Goal: Contribute content: Contribute content

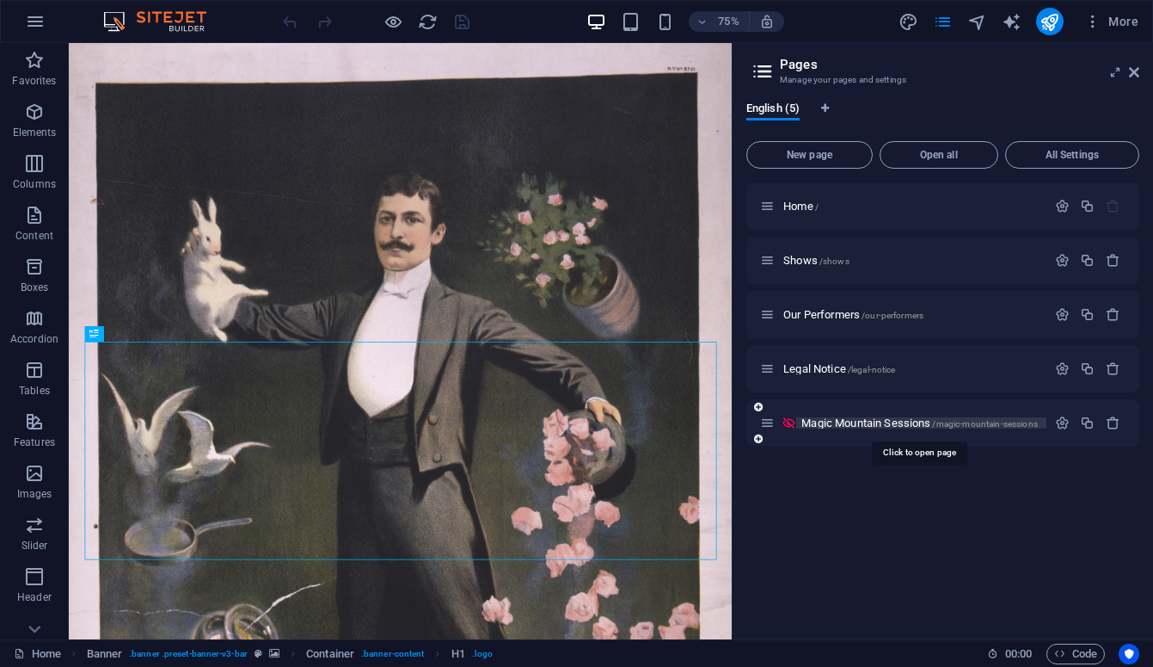
click at [854, 419] on span "Magic Mountain Sessions /magic-mountain-sessions" at bounding box center [920, 422] width 237 height 13
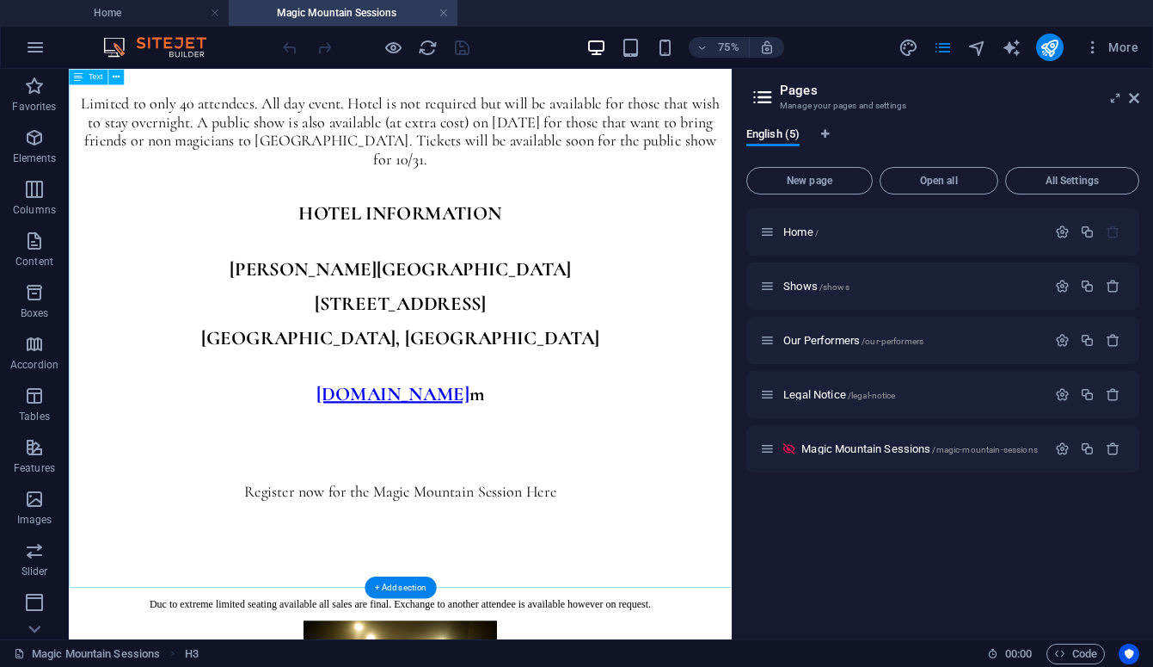
scroll to position [1574, 0]
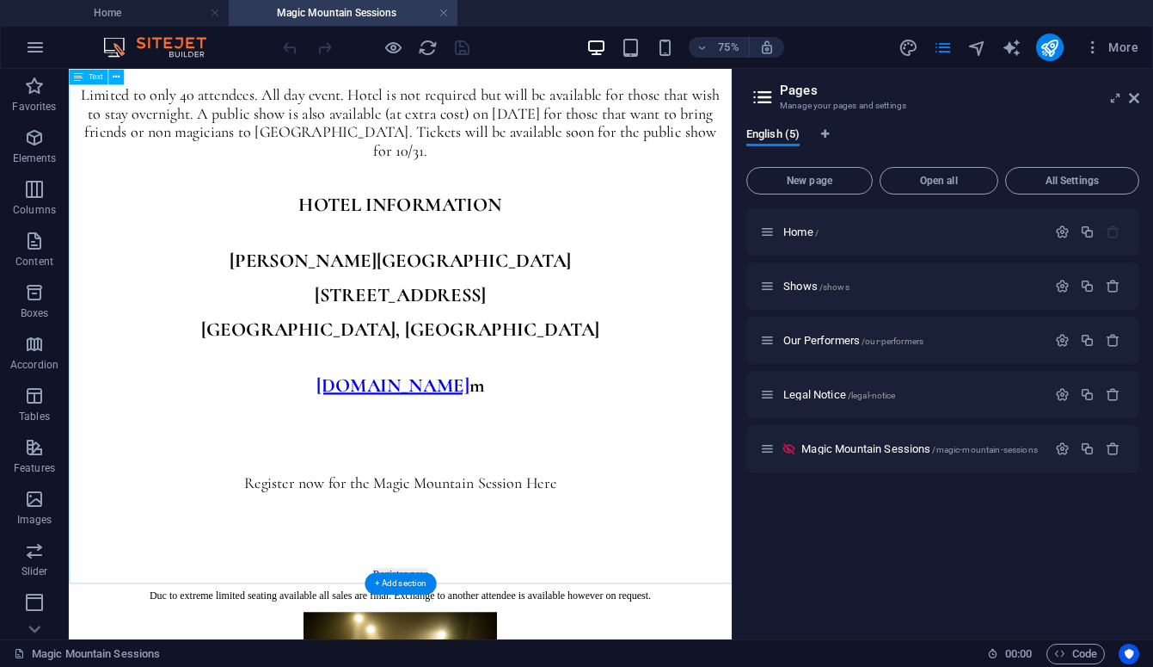
click at [620, 552] on div "Welcome to the first Magic Mountain Session, a one day magic convention that fo…" at bounding box center [511, 139] width 870 height 1162
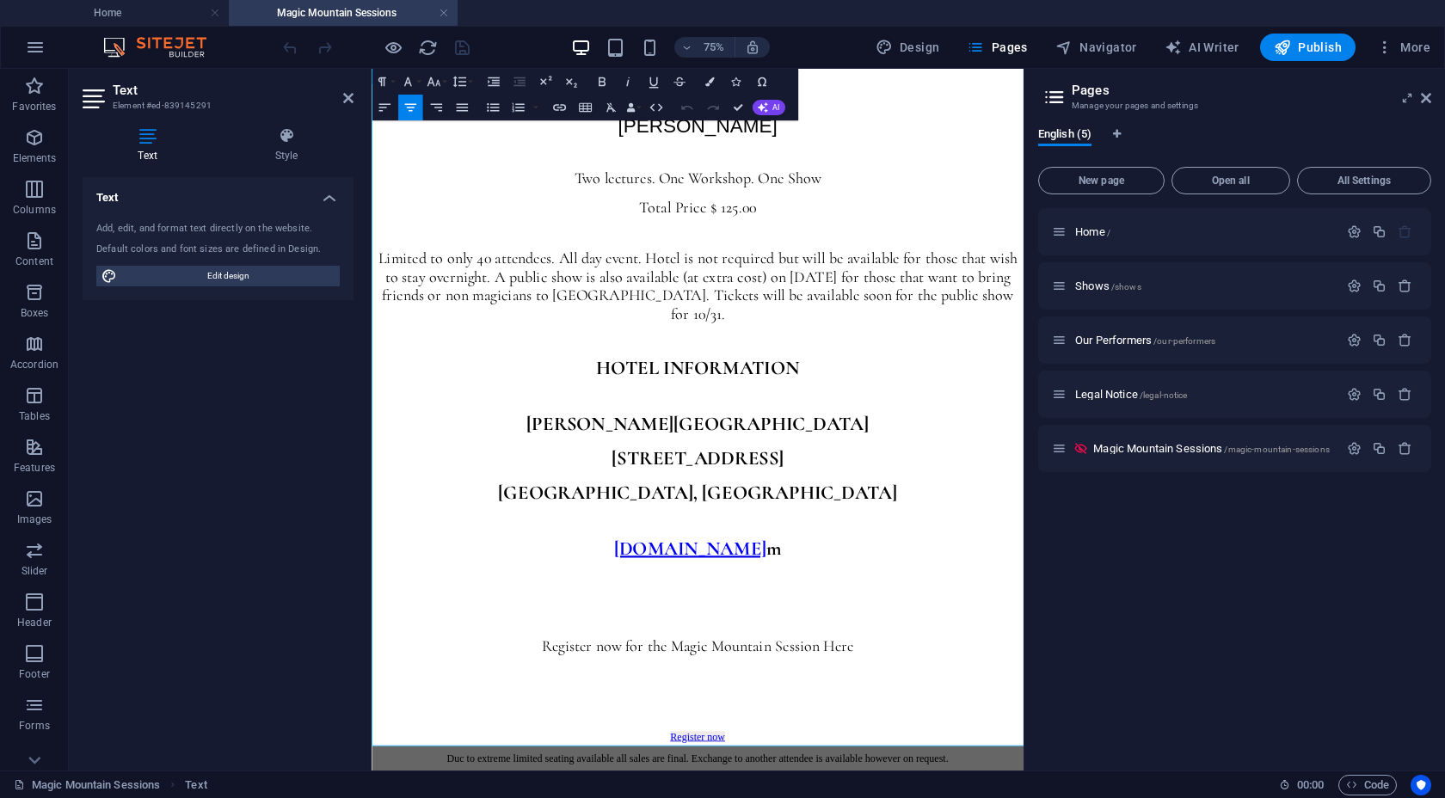
scroll to position [1380, 0]
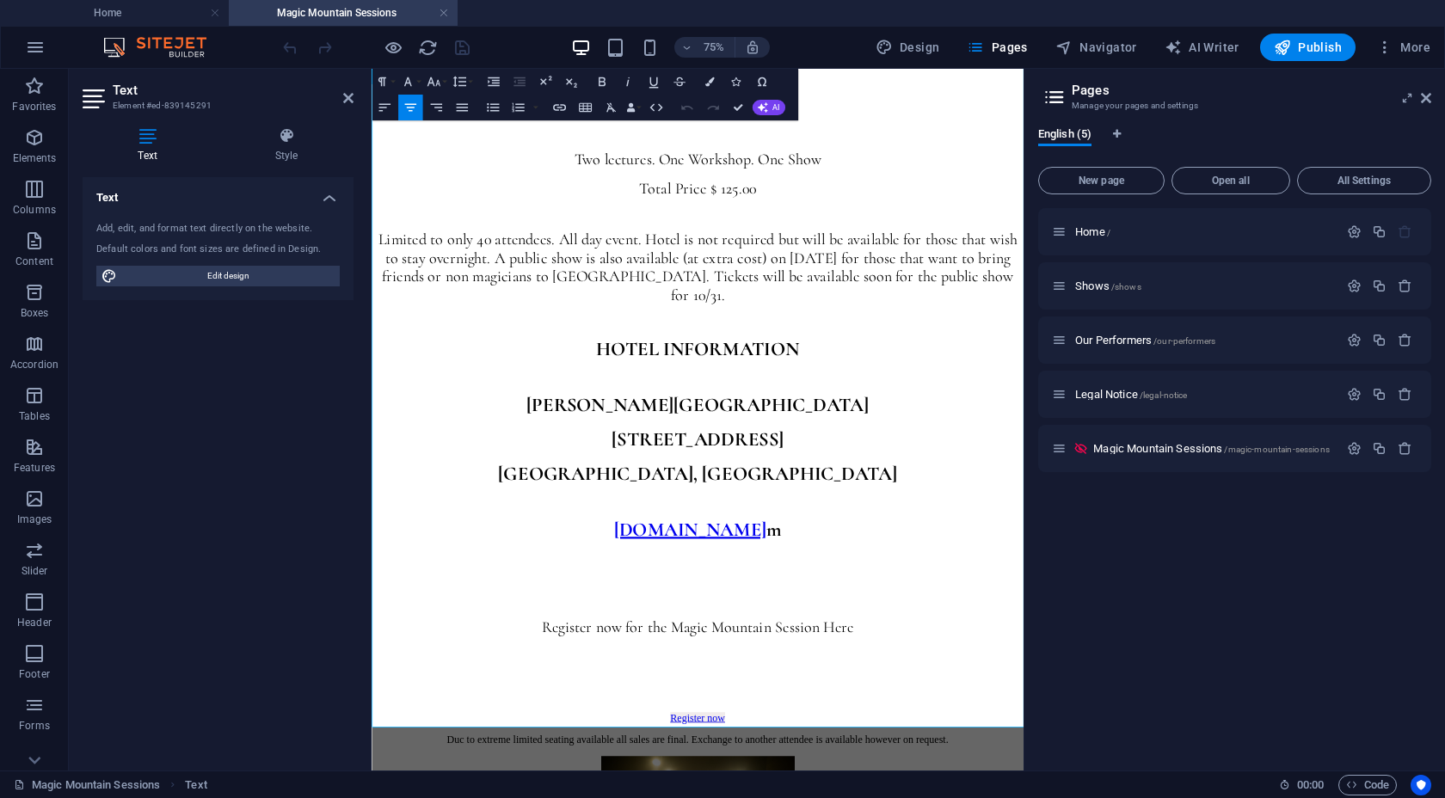
click at [889, 654] on p at bounding box center [806, 645] width 856 height 15
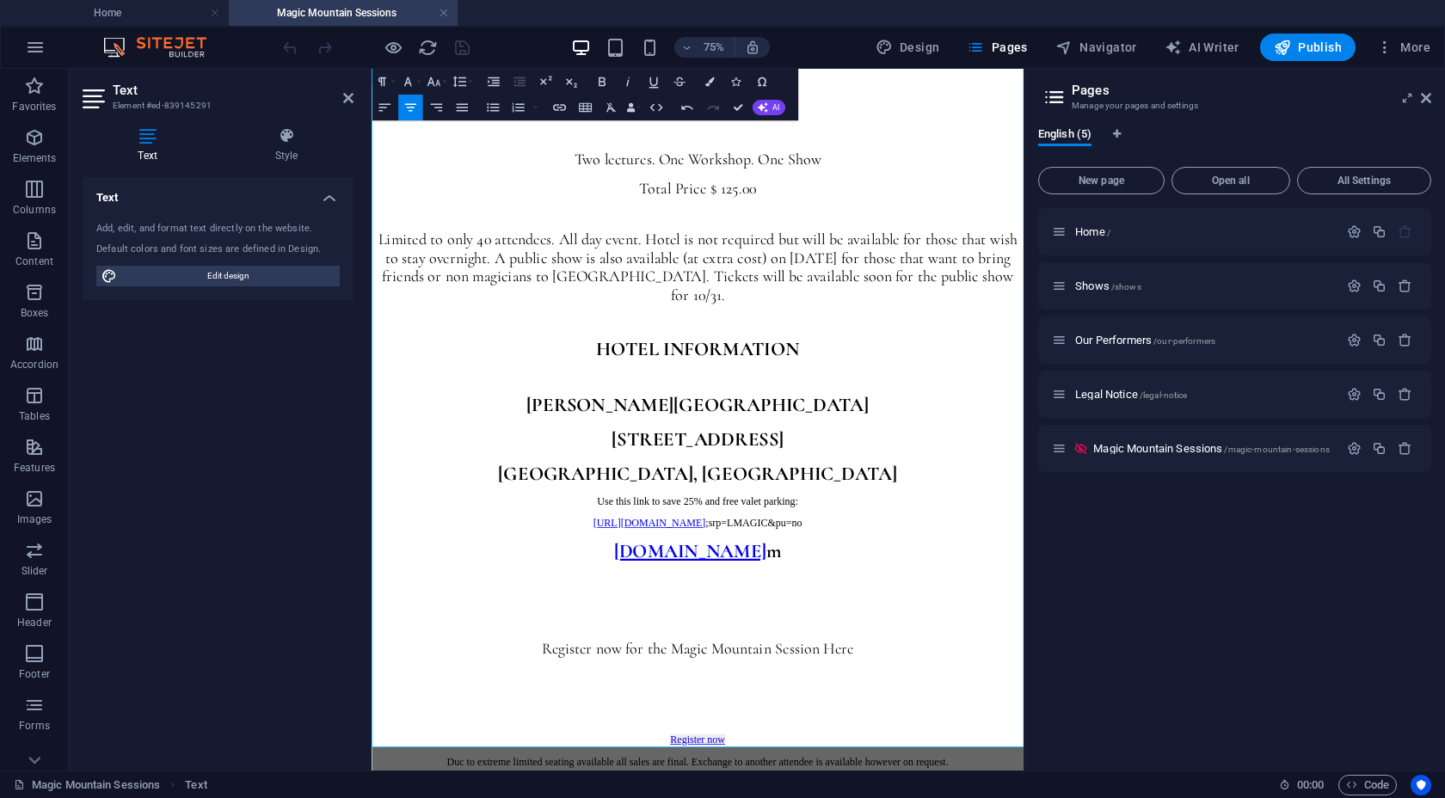
scroll to position [1490, 9]
click at [704, 666] on p "[DOMAIN_NAME] m" at bounding box center [806, 713] width 856 height 32
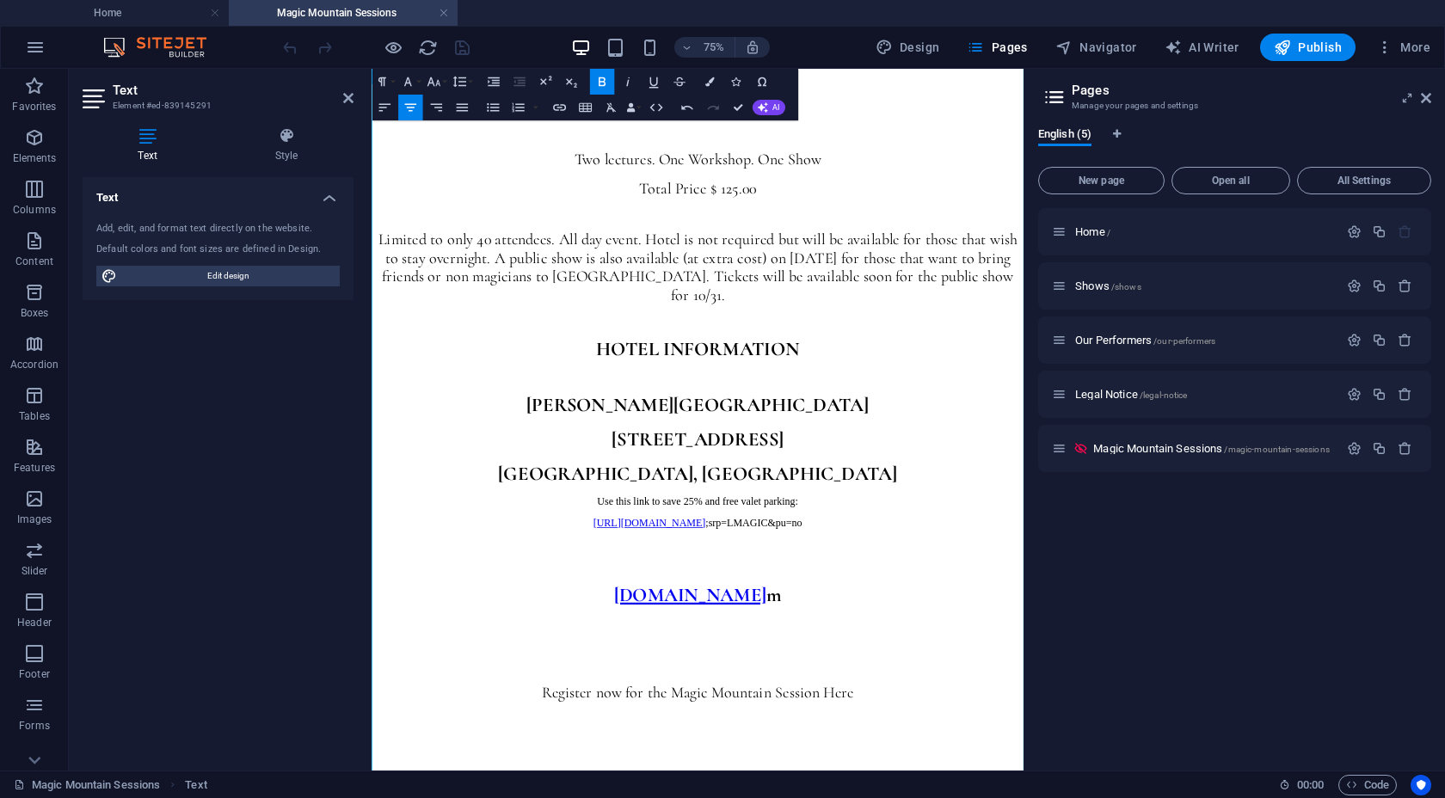
click at [1007, 654] on p "Use this link to save 25% and free valet parking:" at bounding box center [806, 645] width 856 height 15
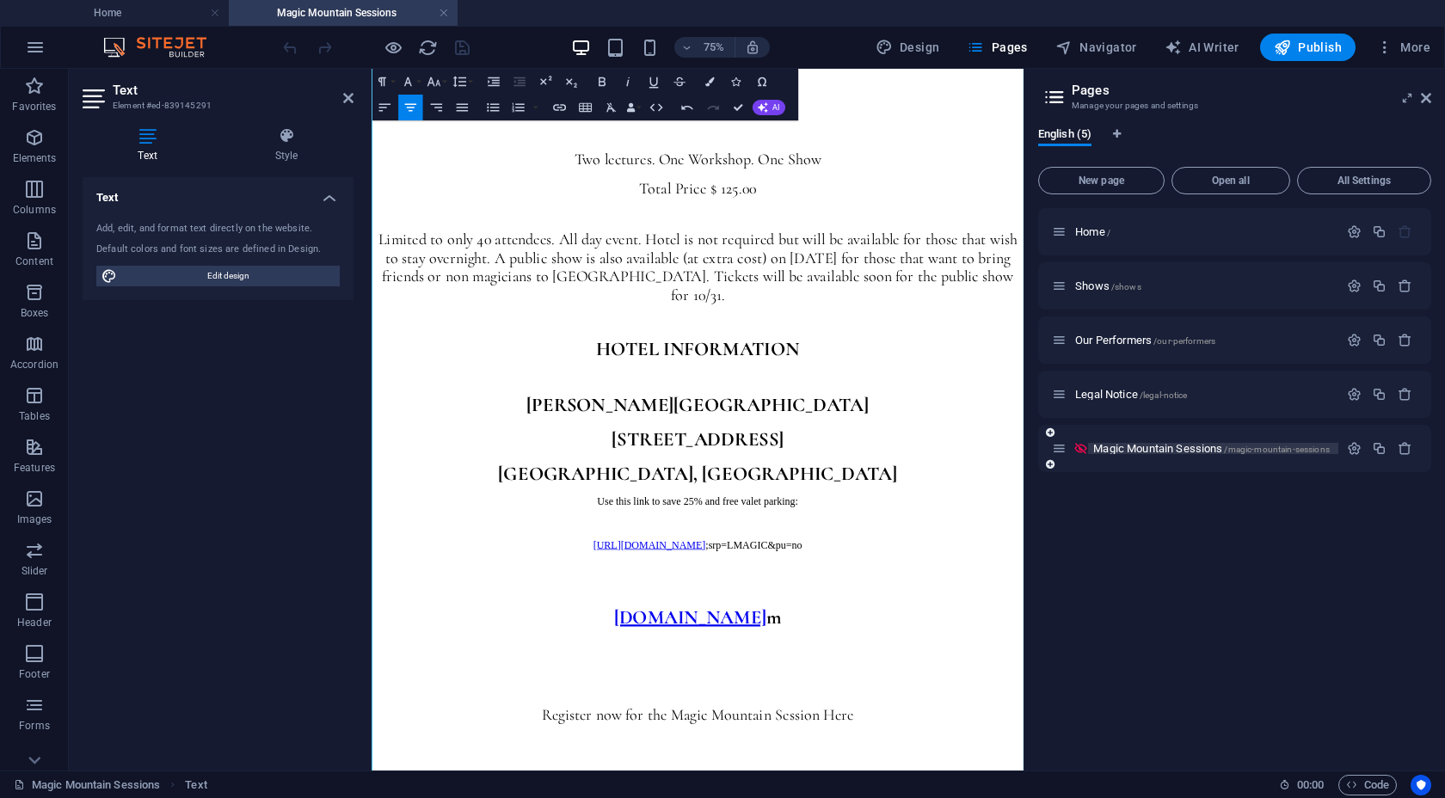
click at [1123, 450] on span "Magic Mountain Sessions /magic-mountain-sessions" at bounding box center [1211, 448] width 237 height 13
click at [463, 50] on div at bounding box center [376, 48] width 193 height 28
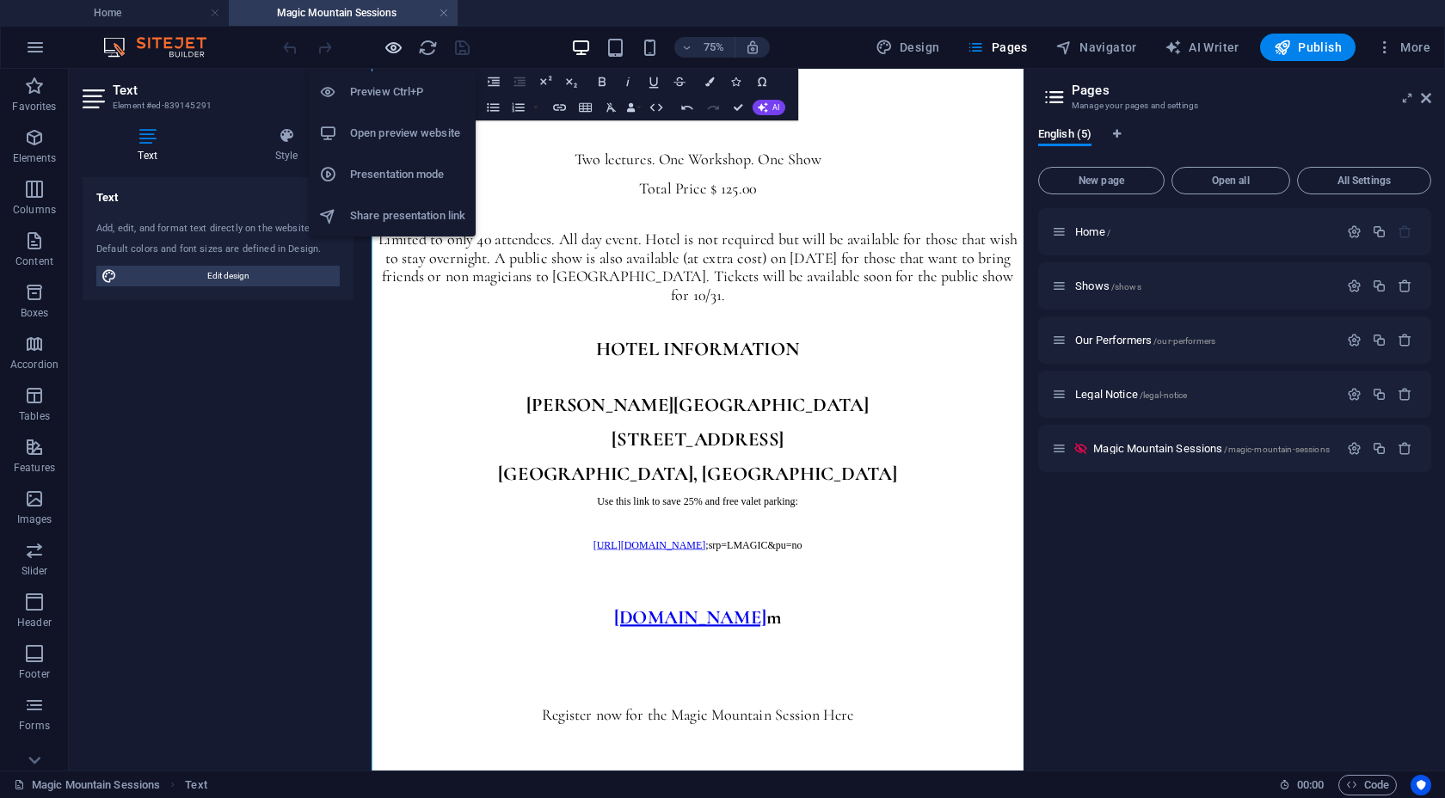
click at [393, 41] on icon "button" at bounding box center [394, 48] width 20 height 20
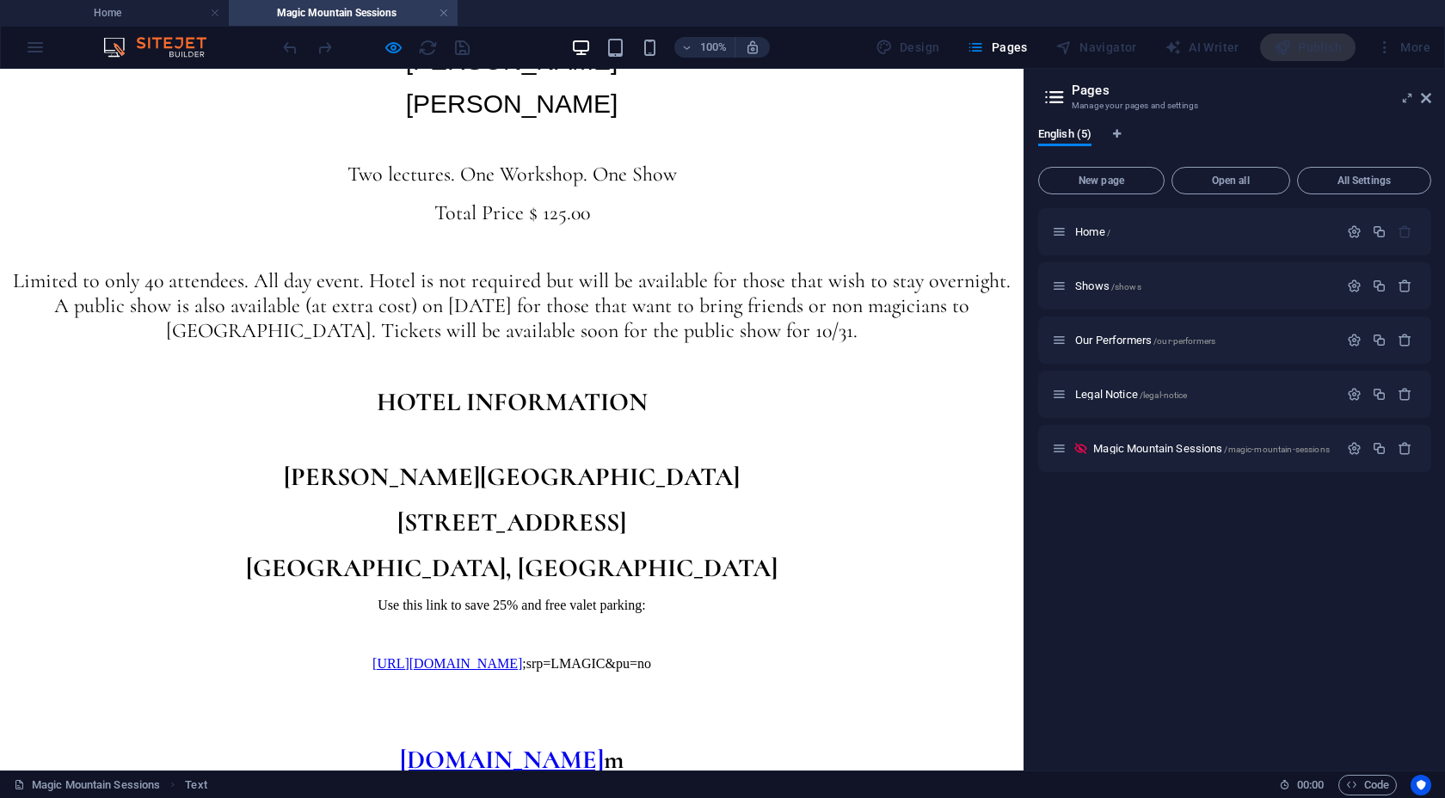
click at [488, 666] on link "[URL][DOMAIN_NAME]" at bounding box center [447, 663] width 150 height 15
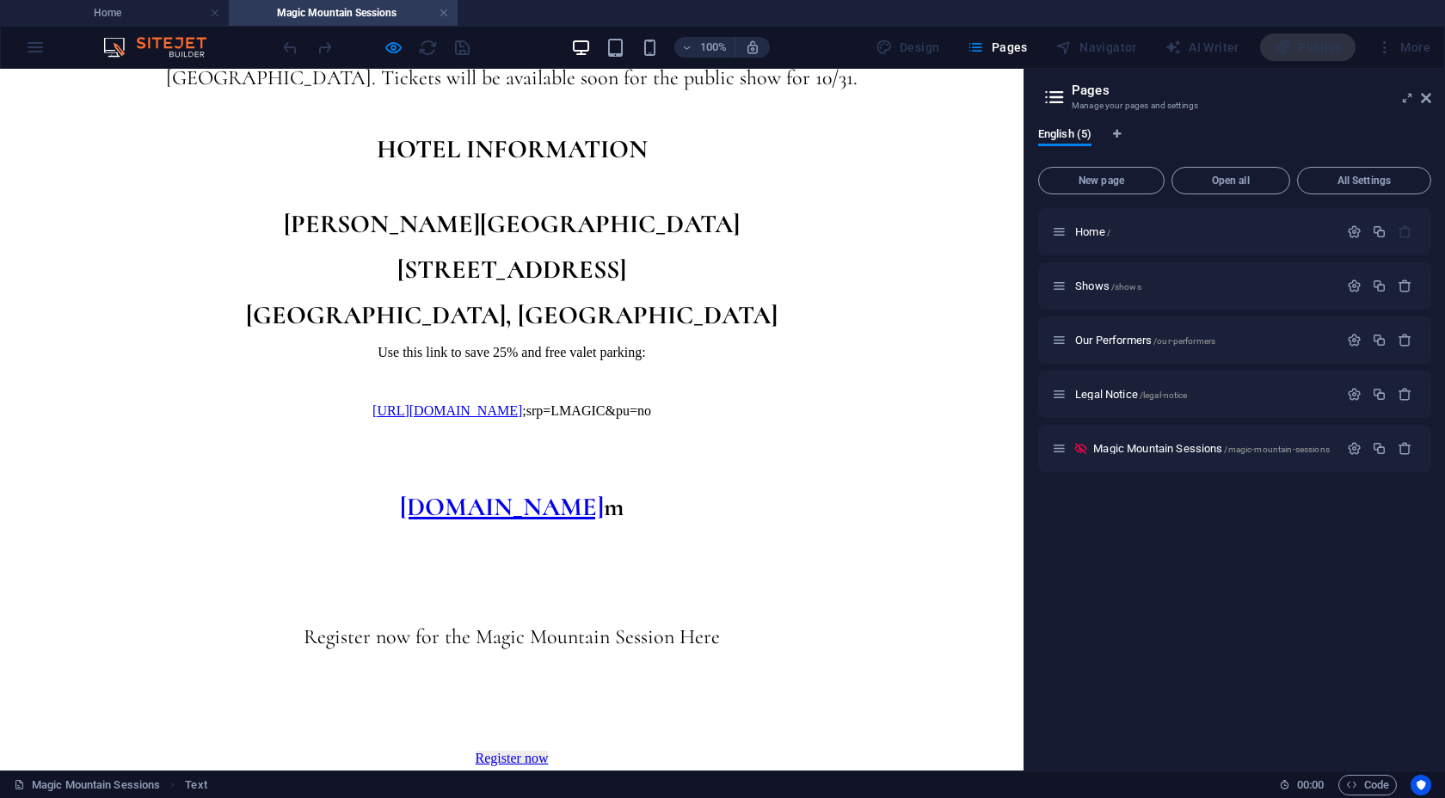
scroll to position [1636, 0]
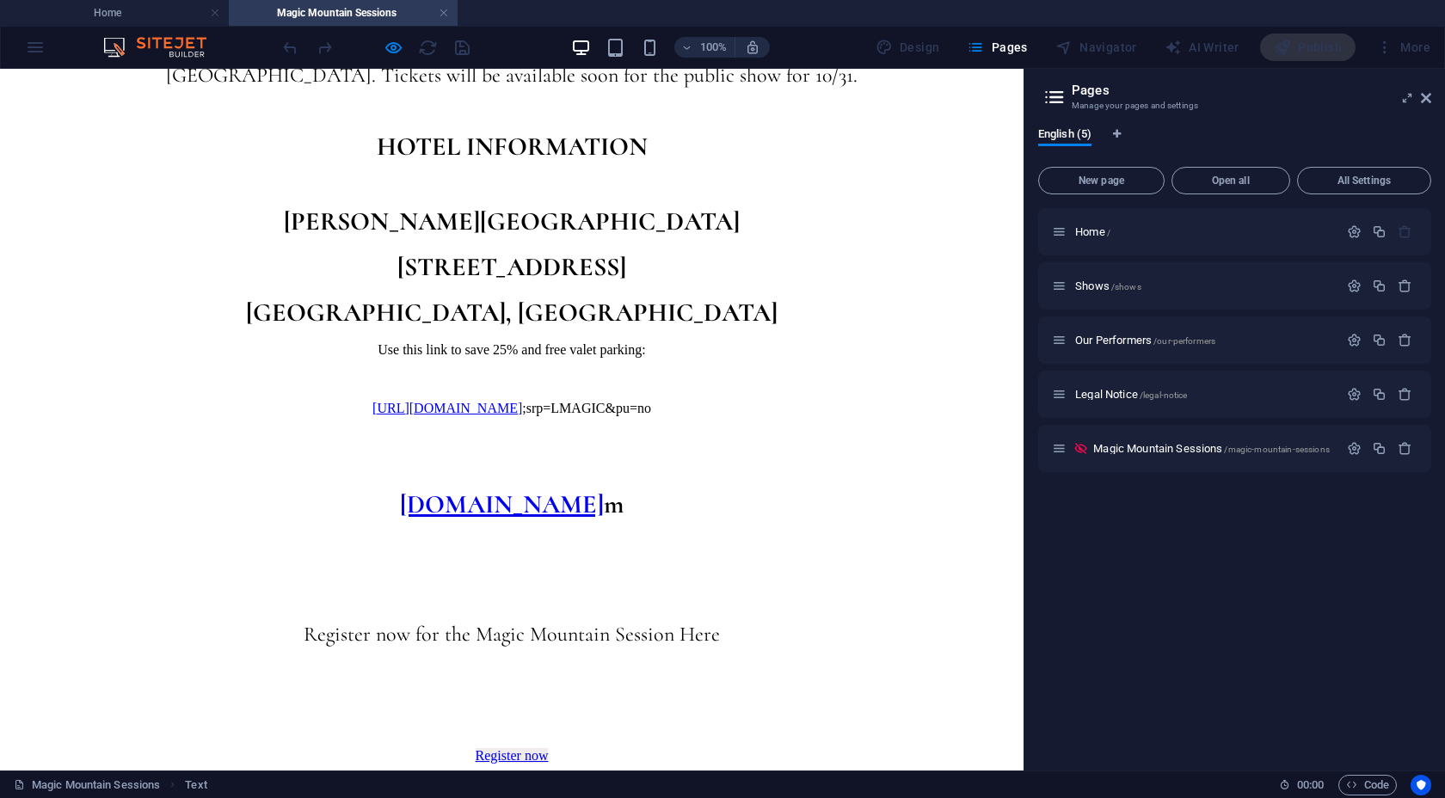
drag, startPoint x: 927, startPoint y: 483, endPoint x: 286, endPoint y: 470, distance: 641.8
click at [286, 416] on p "[URL][DOMAIN_NAME] ;srp=LMAGIC&pu=no" at bounding box center [512, 408] width 1010 height 15
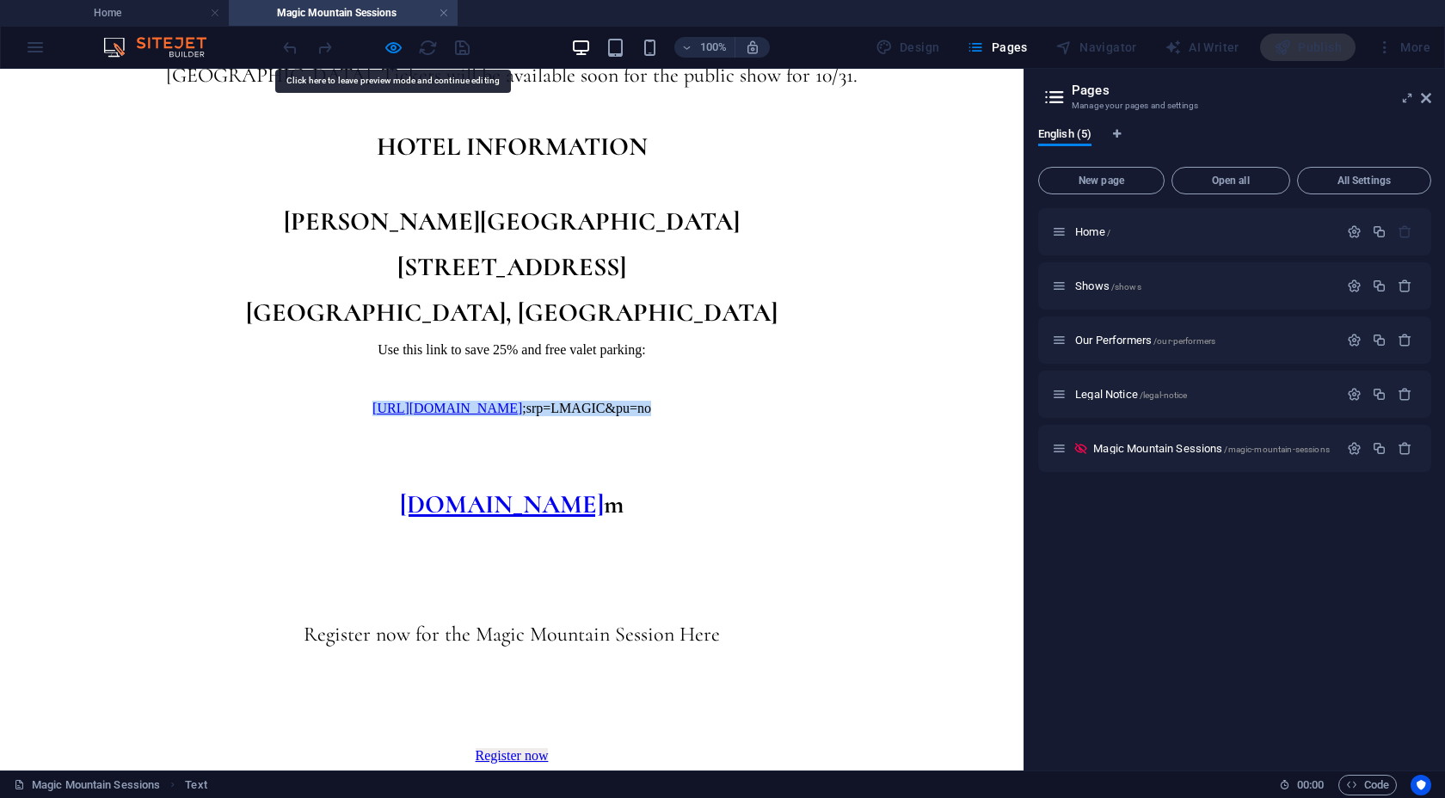
copy p "[URL][DOMAIN_NAME] ;srp=LMAGIC&pu=no"
click at [852, 416] on p "[URL][DOMAIN_NAME] ;srp=LMAGIC&pu=no" at bounding box center [512, 408] width 1010 height 15
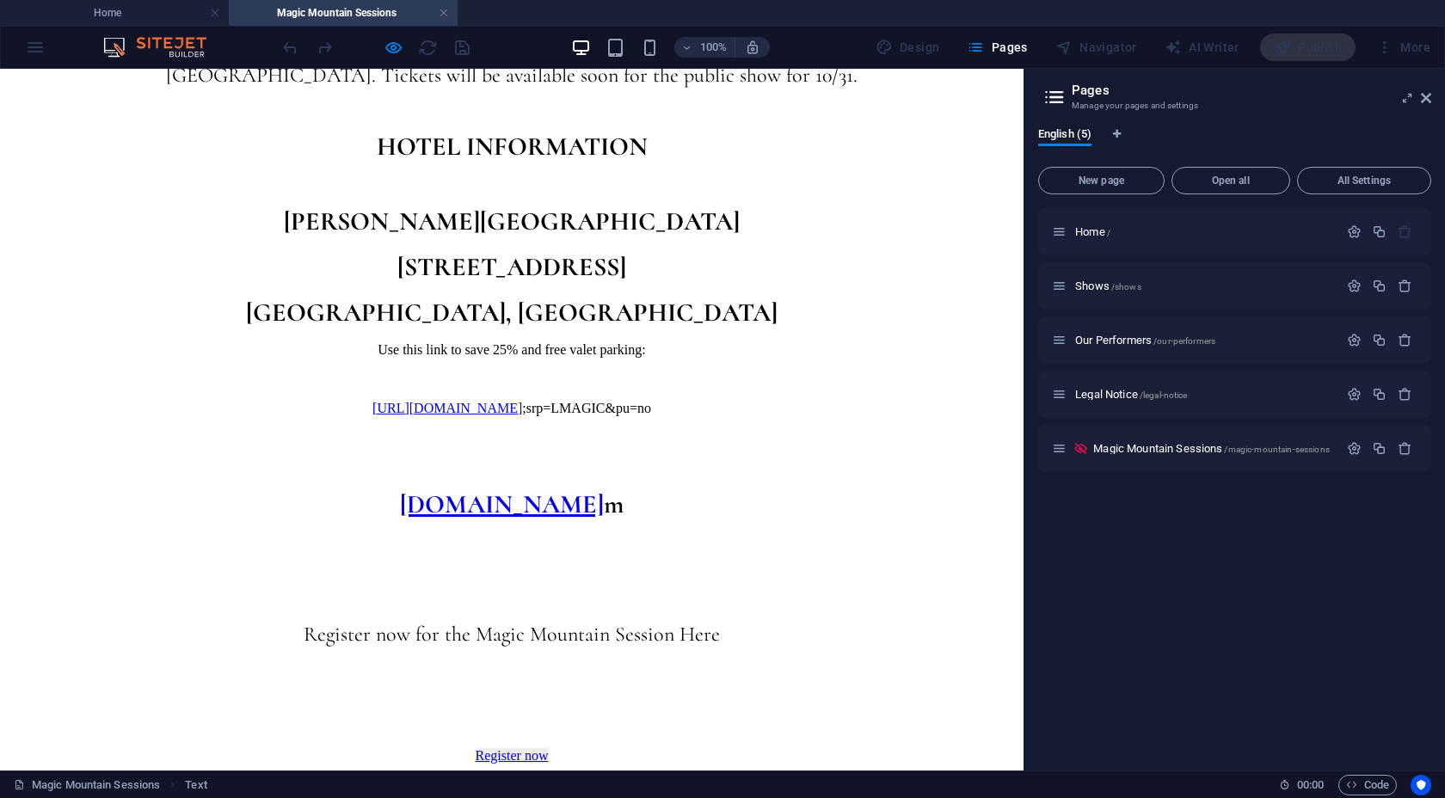
click at [923, 416] on p "[URL][DOMAIN_NAME] ;srp=LMAGIC&pu=no" at bounding box center [512, 408] width 1010 height 15
click at [928, 416] on p "[URL][DOMAIN_NAME] ;srp=LMAGIC&pu=no" at bounding box center [512, 408] width 1010 height 15
click at [925, 416] on p "[URL][DOMAIN_NAME] ;srp=LMAGIC&pu=no" at bounding box center [512, 408] width 1010 height 15
click at [912, 416] on p "[URL][DOMAIN_NAME] ;srp=LMAGIC&pu=no" at bounding box center [512, 408] width 1010 height 15
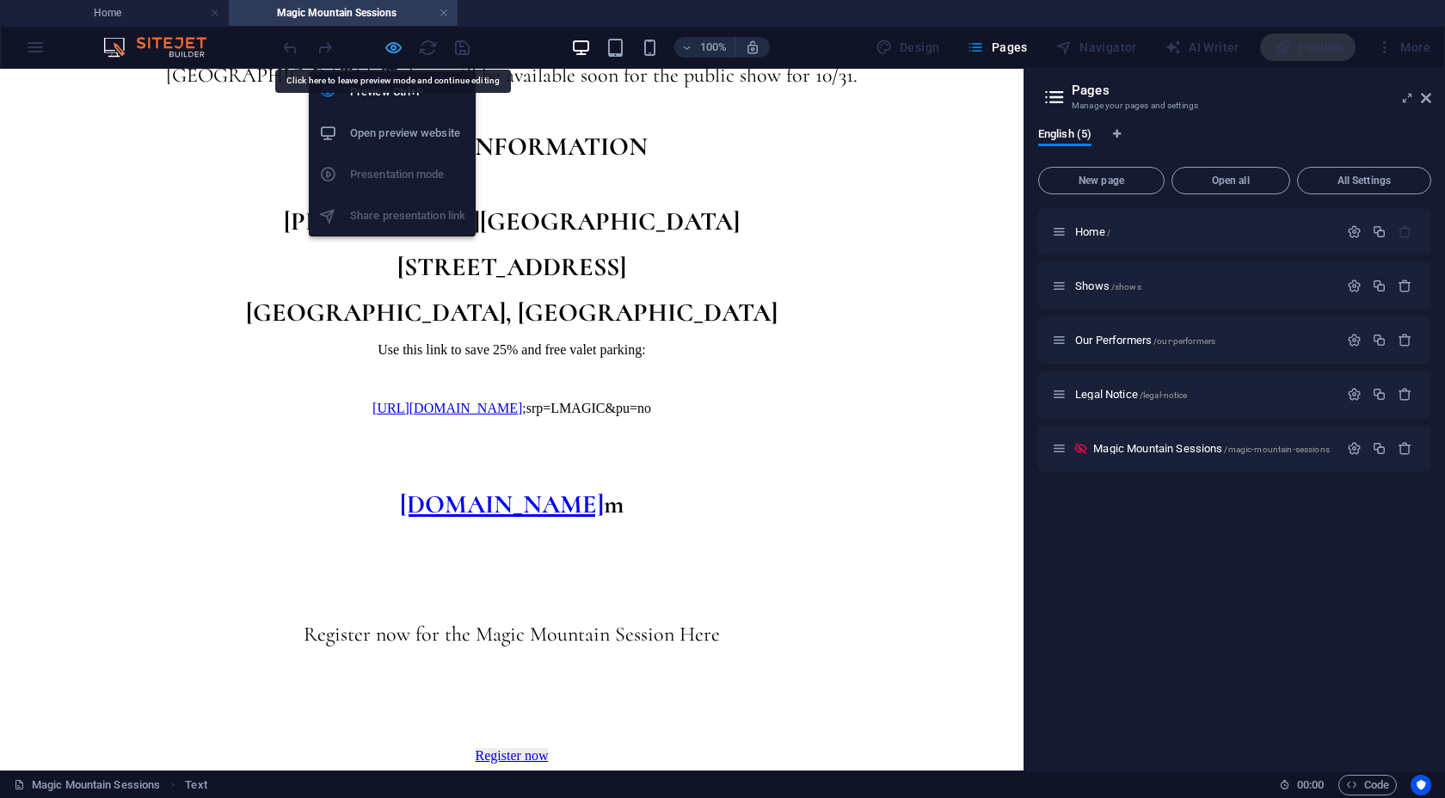
click at [397, 49] on icon "button" at bounding box center [394, 48] width 20 height 20
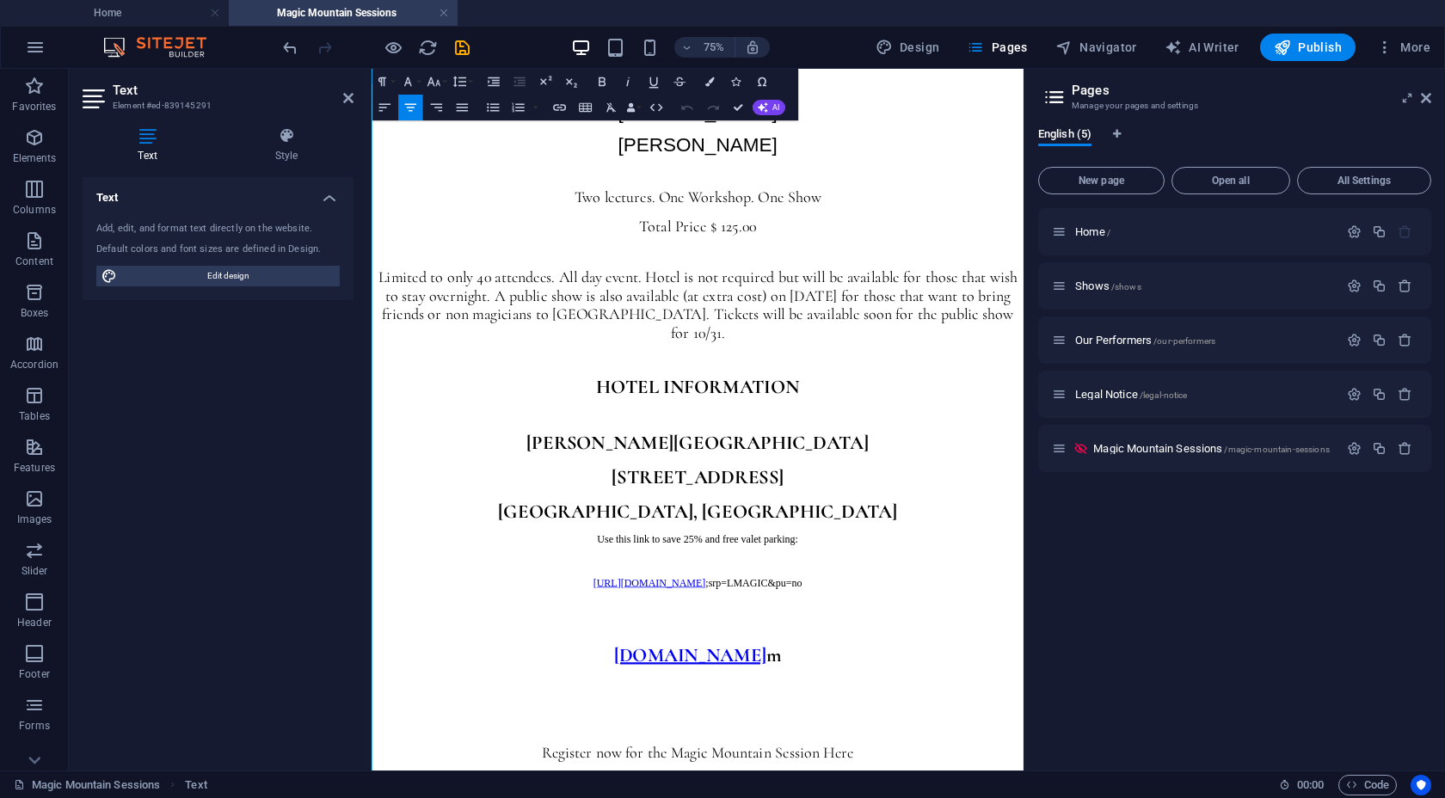
scroll to position [1372, 0]
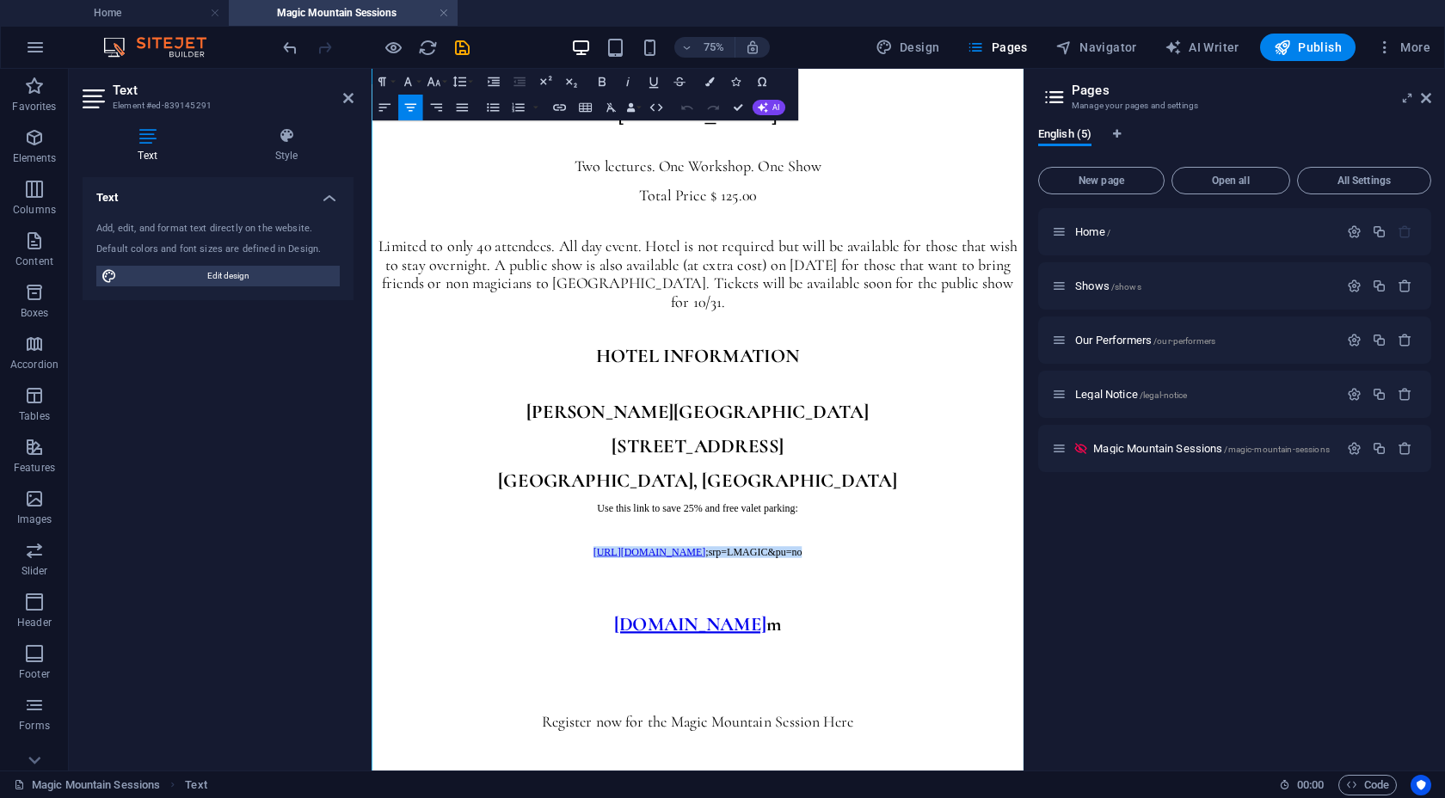
drag, startPoint x: 1218, startPoint y: 778, endPoint x: 391, endPoint y: 774, distance: 826.6
click at [391, 666] on p "[URL][DOMAIN_NAME] ;srp=LMAGIC&pu=no" at bounding box center [806, 712] width 856 height 15
drag, startPoint x: 923, startPoint y: 861, endPoint x: 702, endPoint y: 860, distance: 221.1
click at [702, 666] on p "[DOMAIN_NAME] m" at bounding box center [806, 809] width 856 height 32
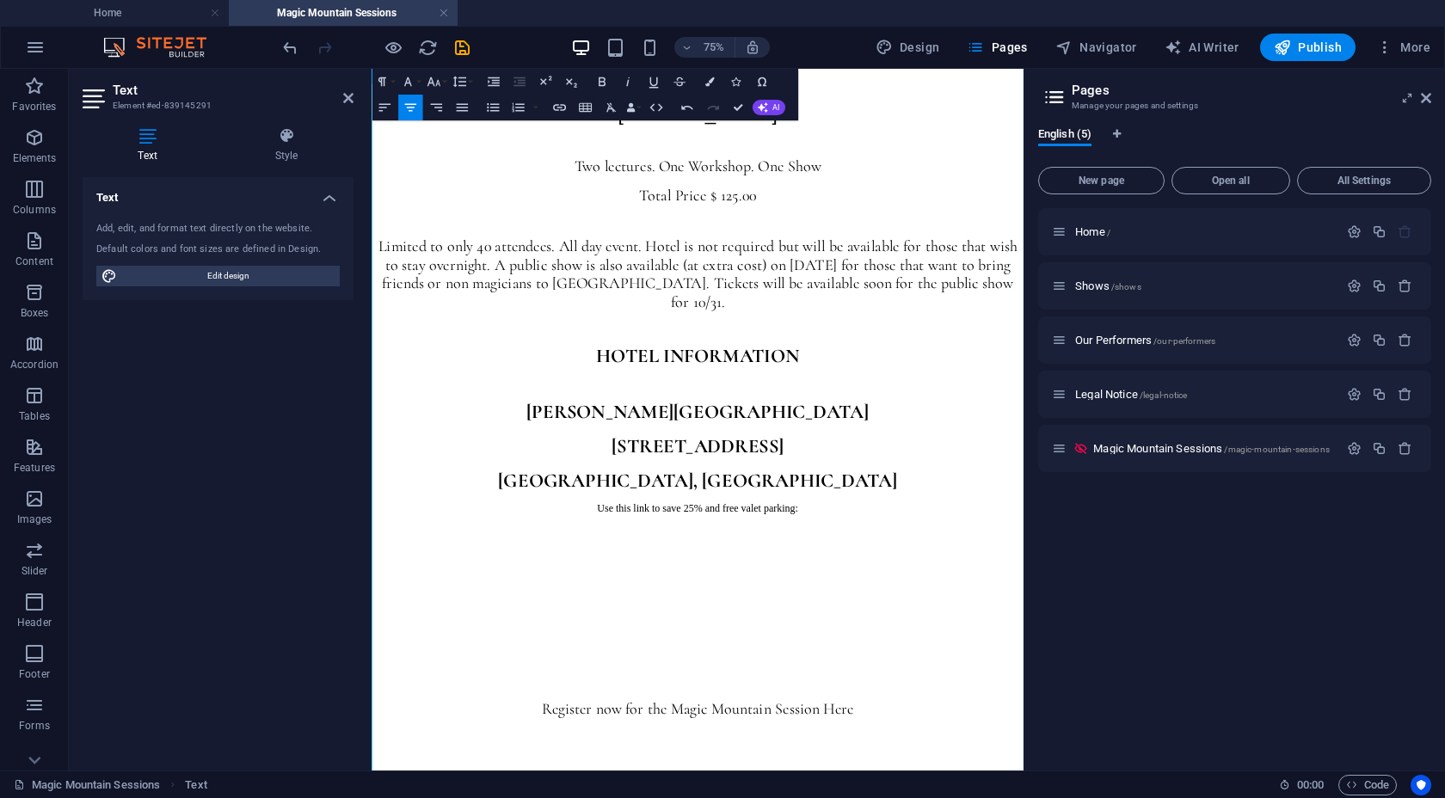
click at [1016, 662] on p "Use this link to save 25% and free valet parking:" at bounding box center [806, 654] width 856 height 15
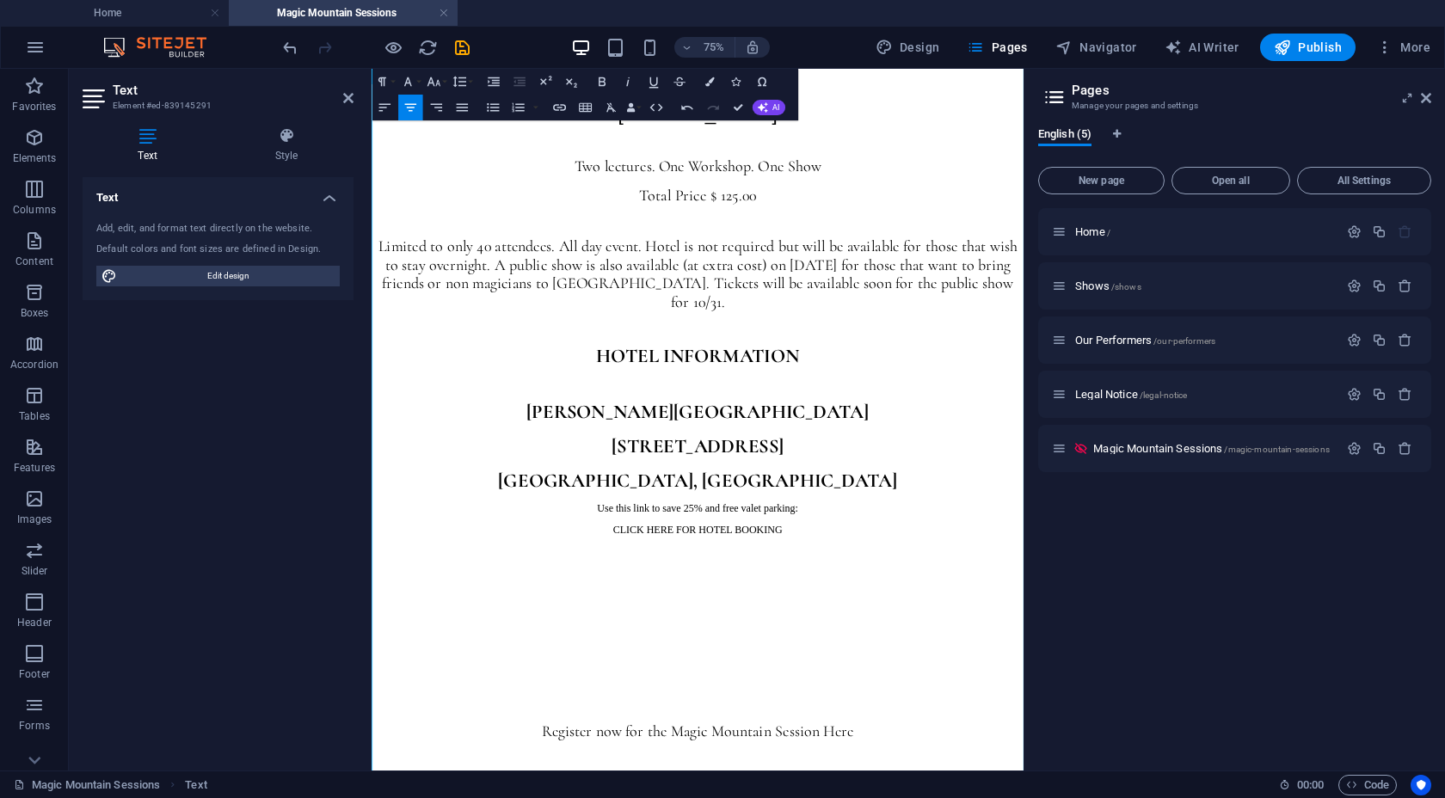
click at [925, 666] on p "CLICK HERE FOR HOTEL BOOKING" at bounding box center [806, 683] width 856 height 15
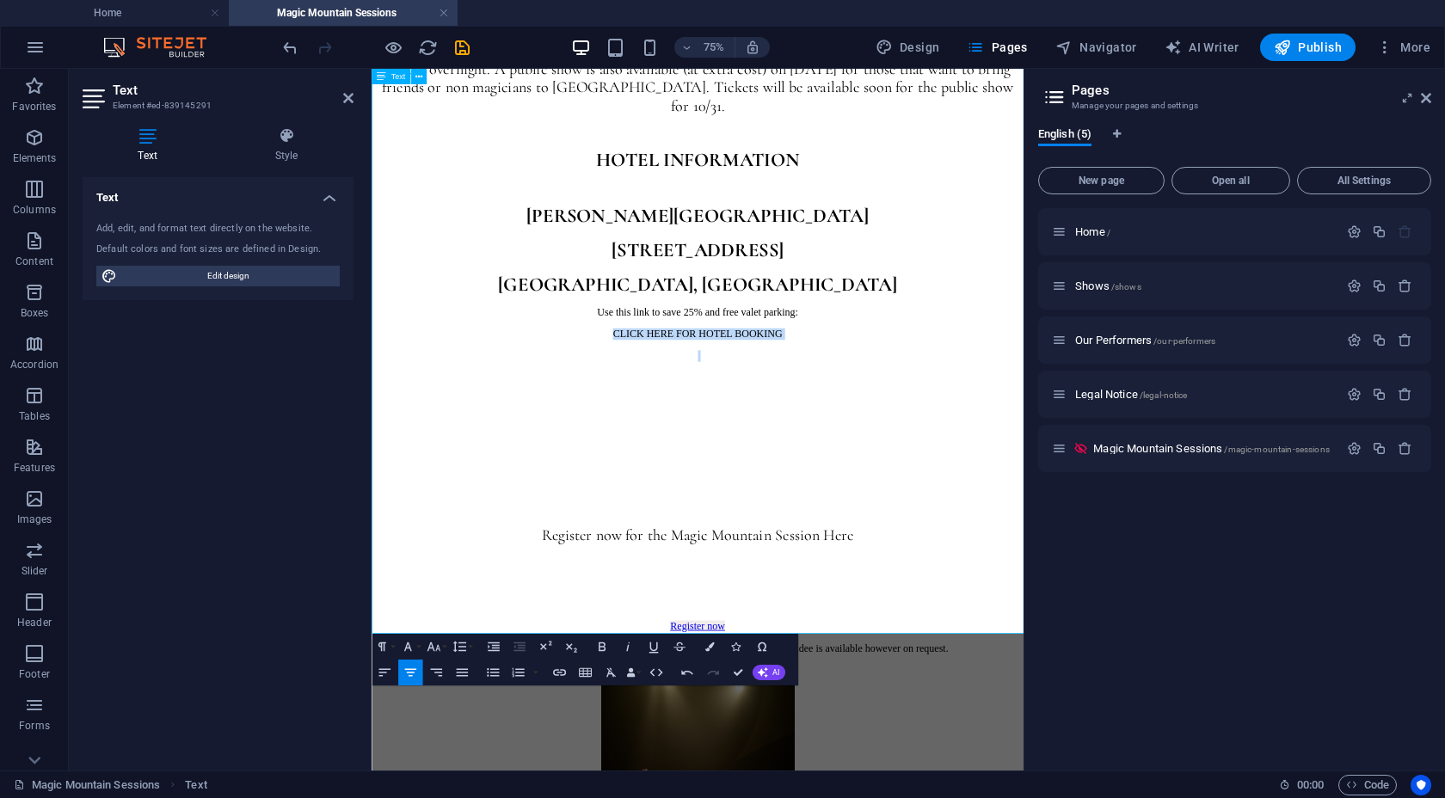
scroll to position [1633, 0]
click at [563, 666] on icon "button" at bounding box center [558, 672] width 13 height 7
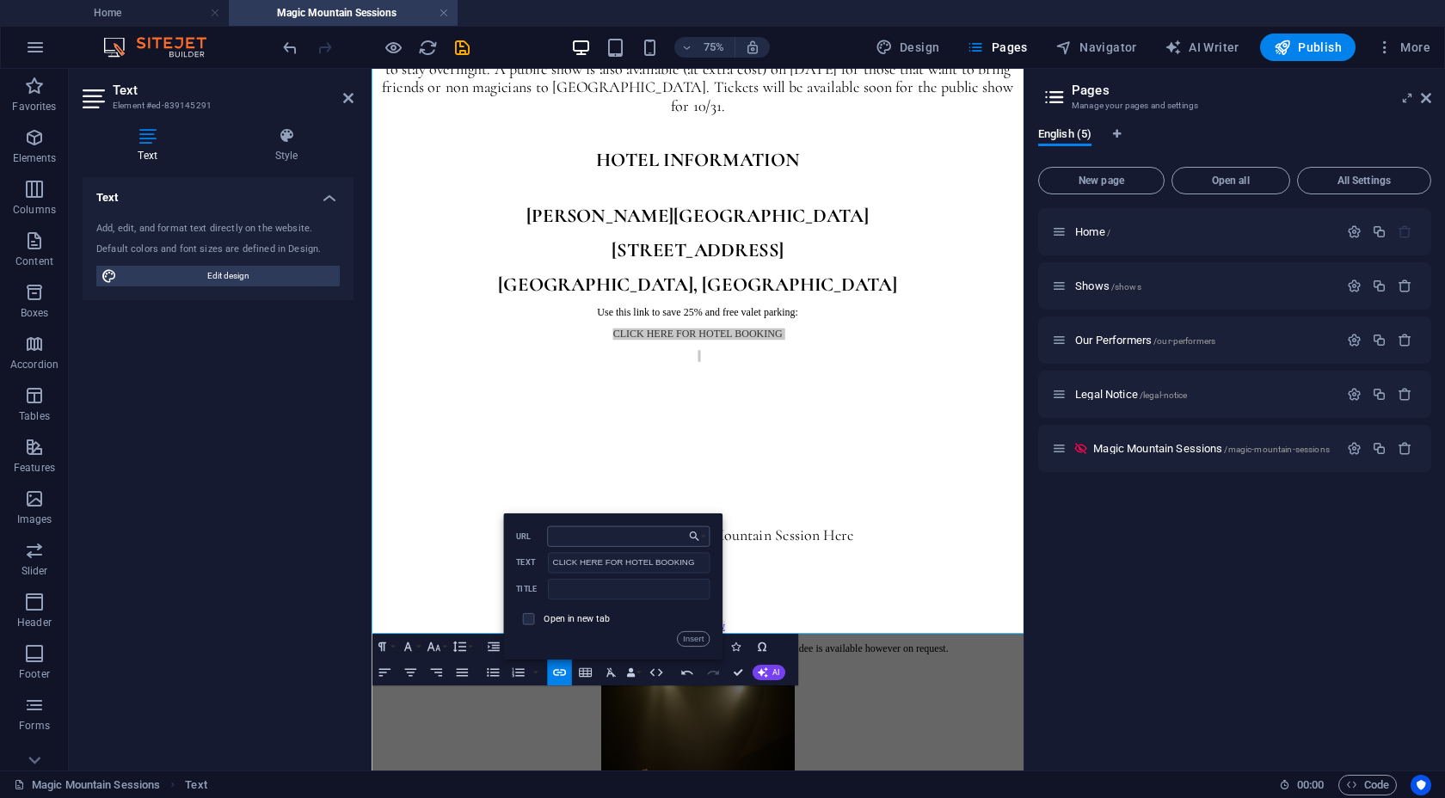
type input "[URL][DOMAIN_NAME]"
click at [695, 638] on button "Insert" at bounding box center [693, 638] width 33 height 15
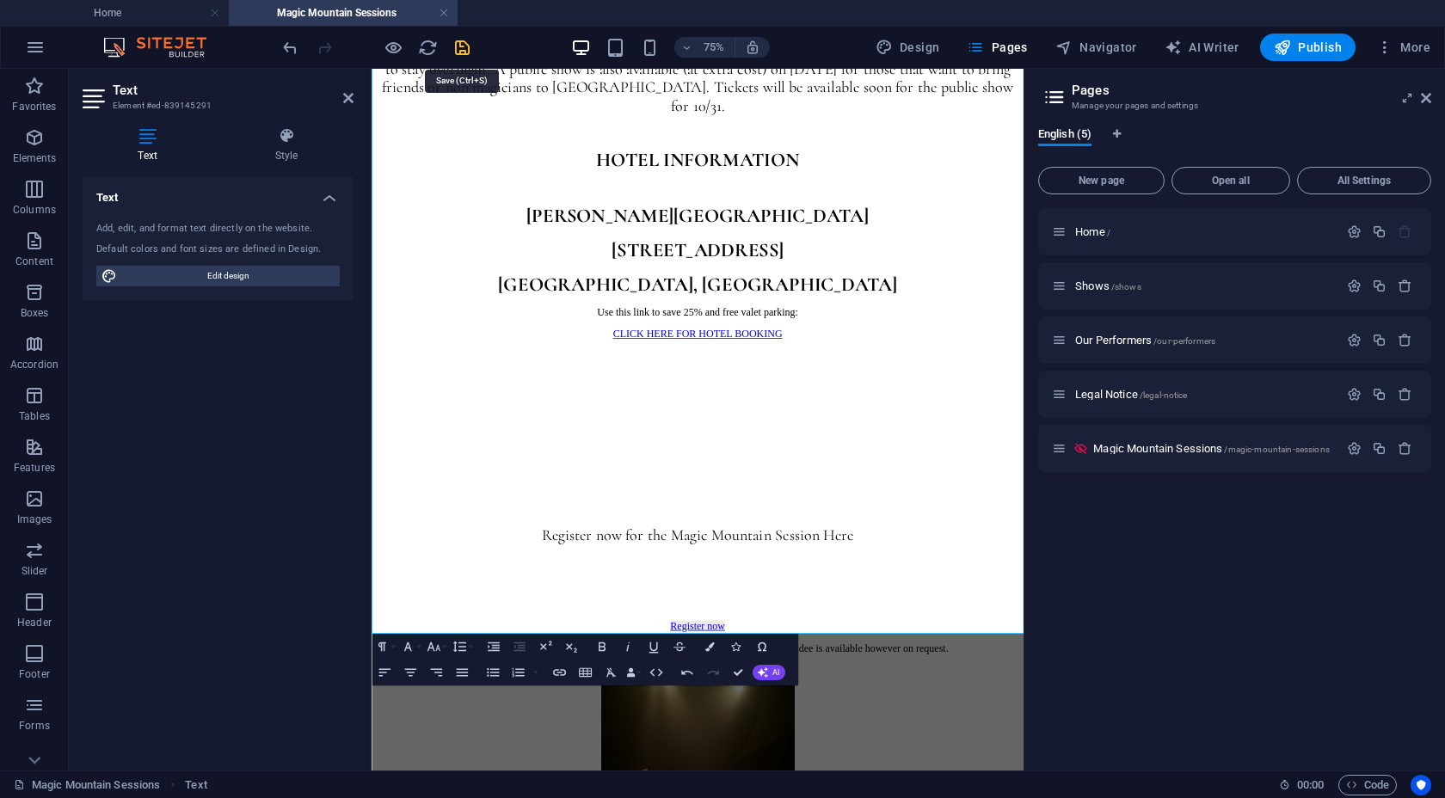
click at [464, 46] on icon "save" at bounding box center [462, 48] width 20 height 20
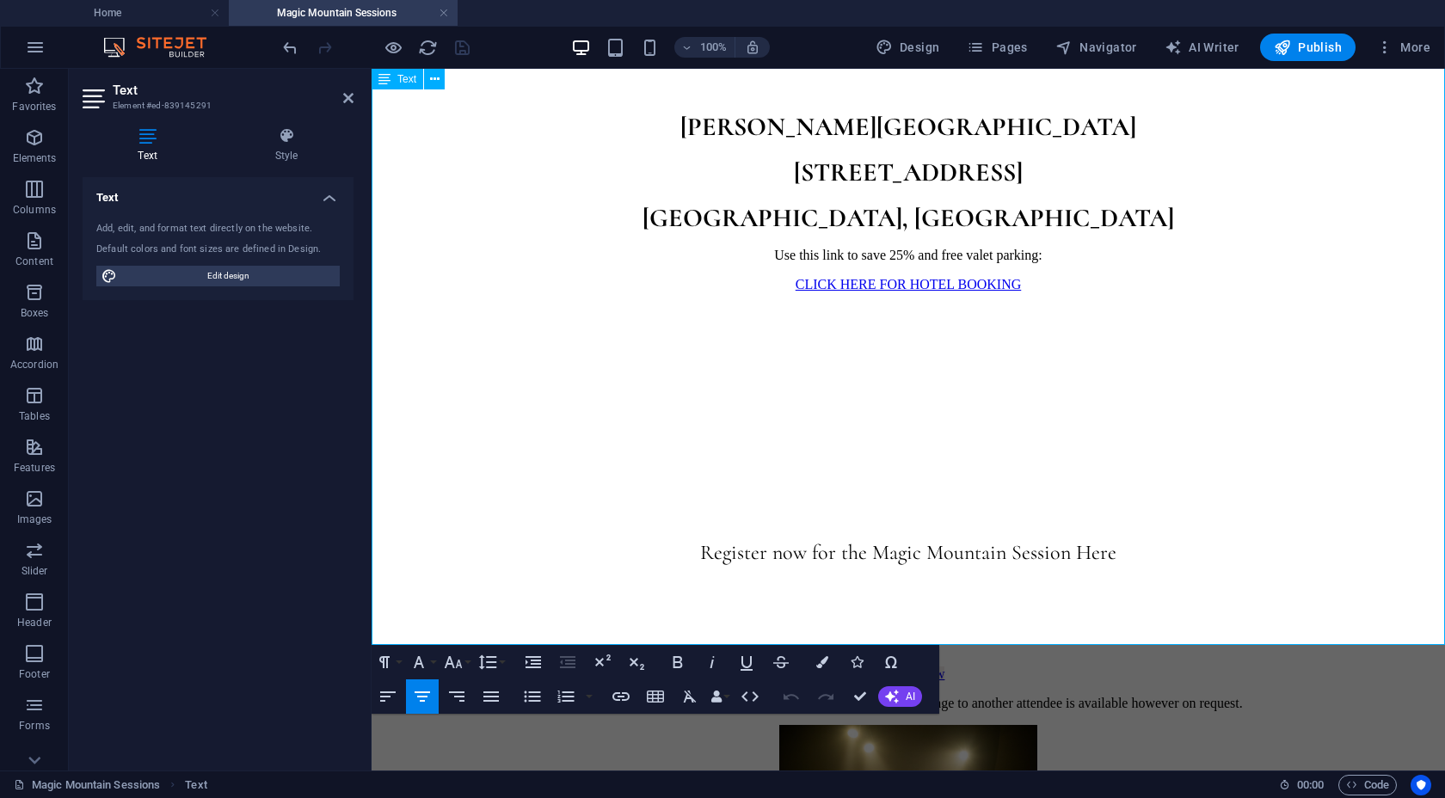
scroll to position [1744, 0]
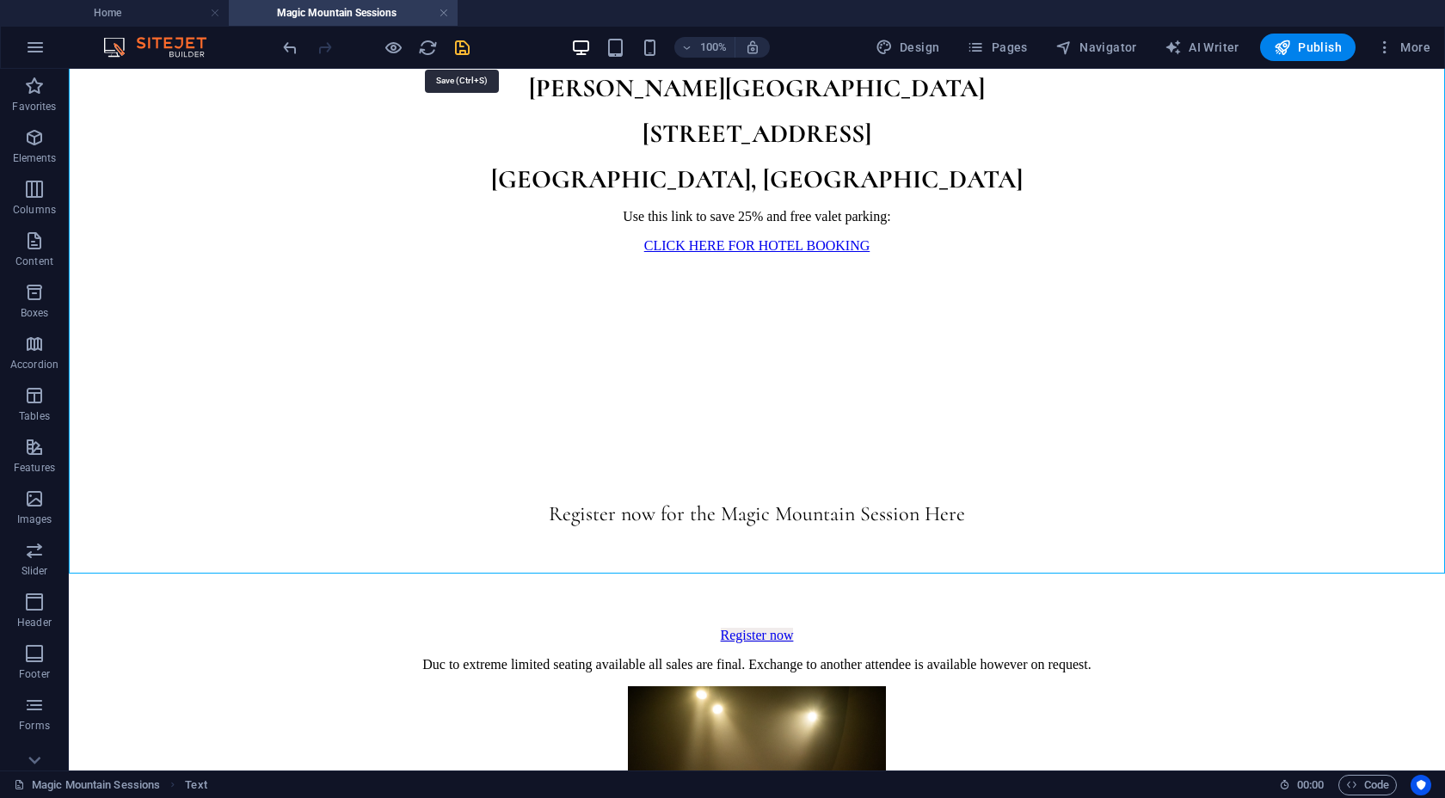
click at [464, 49] on icon "save" at bounding box center [462, 48] width 20 height 20
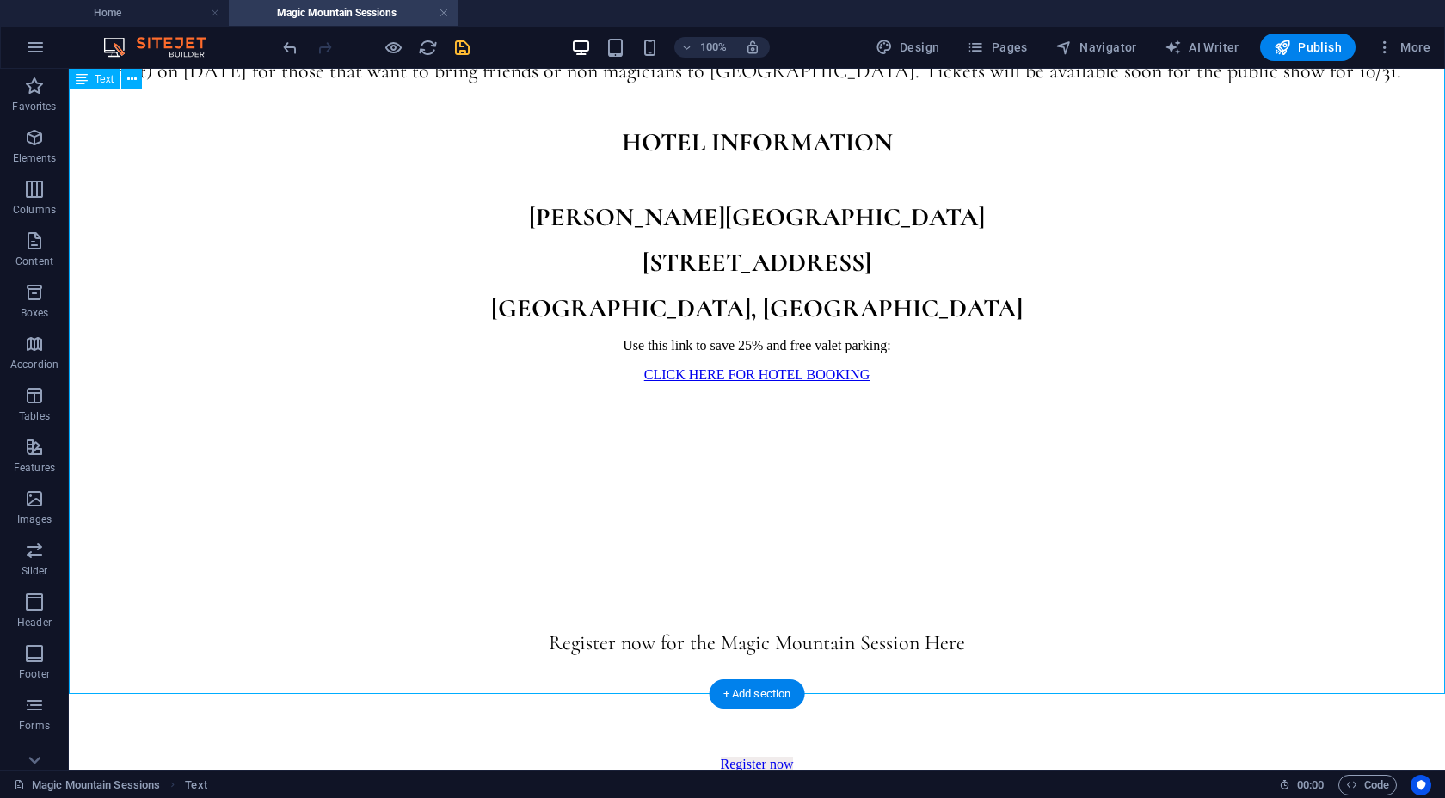
scroll to position [1624, 0]
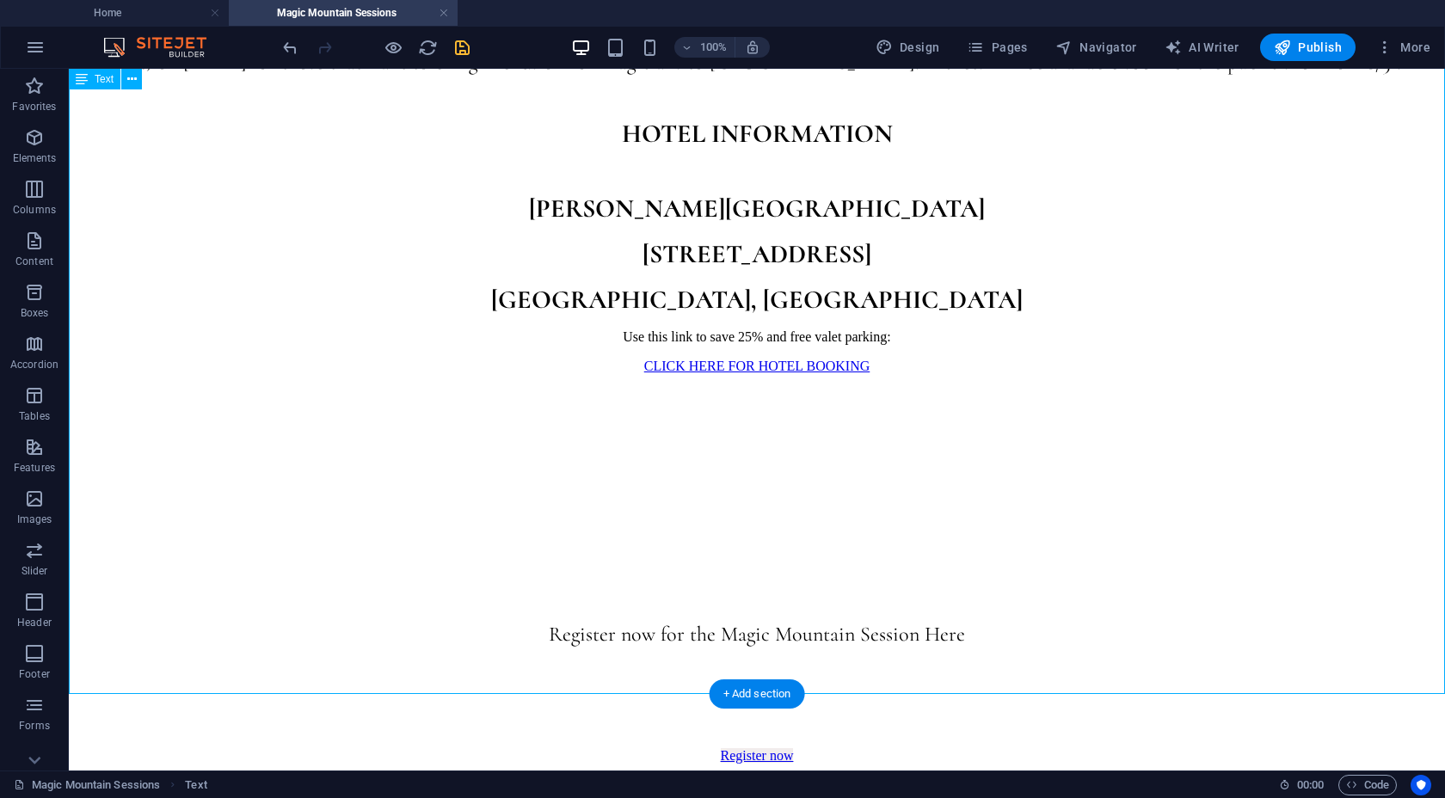
click at [622, 175] on div "Welcome to the first Magic Mountain Session, a one day magic convention that fo…" at bounding box center [757, 121] width 1362 height 1227
click at [622, 174] on div "Welcome to the first Magic Mountain Session, a one day magic convention that fo…" at bounding box center [757, 121] width 1362 height 1227
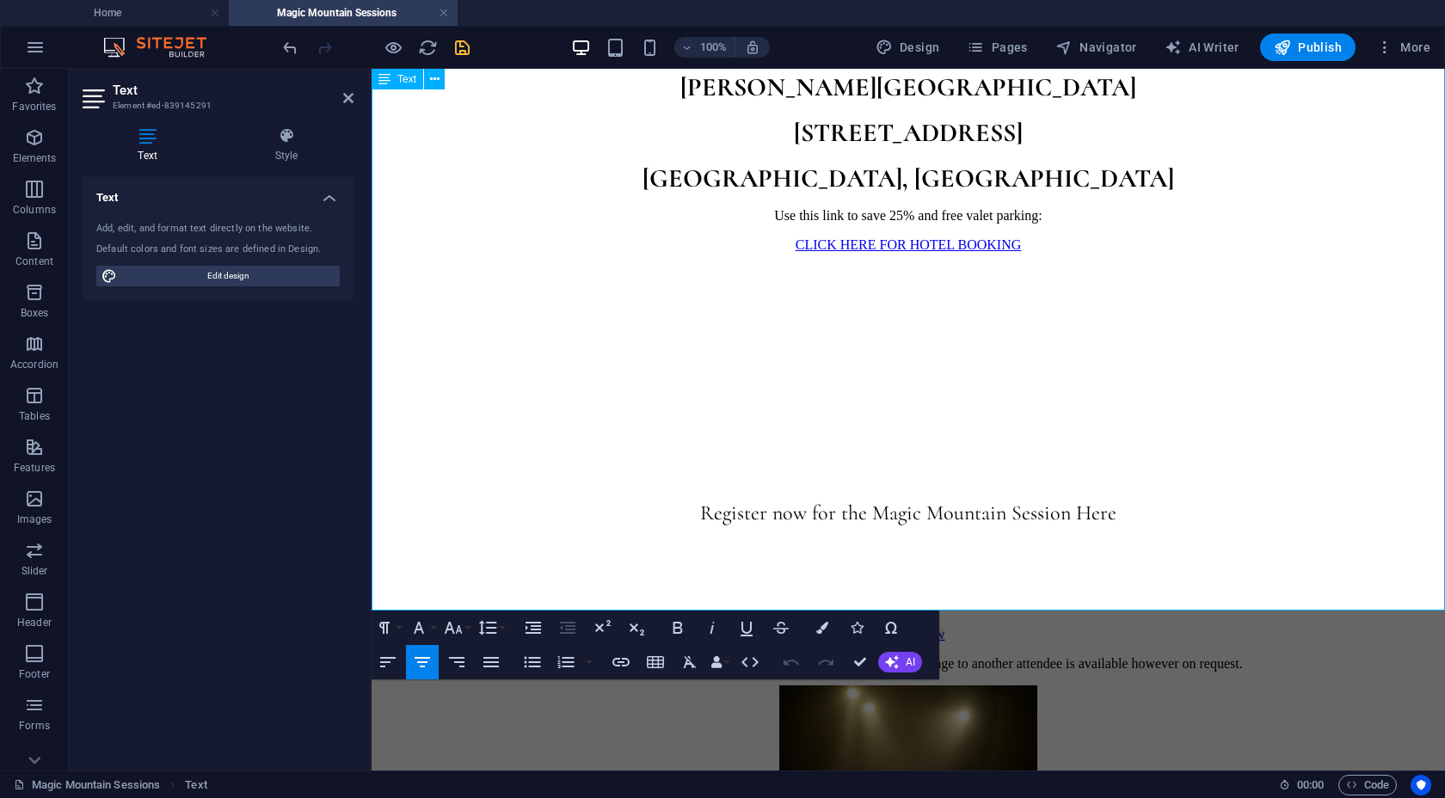
scroll to position [1786, 0]
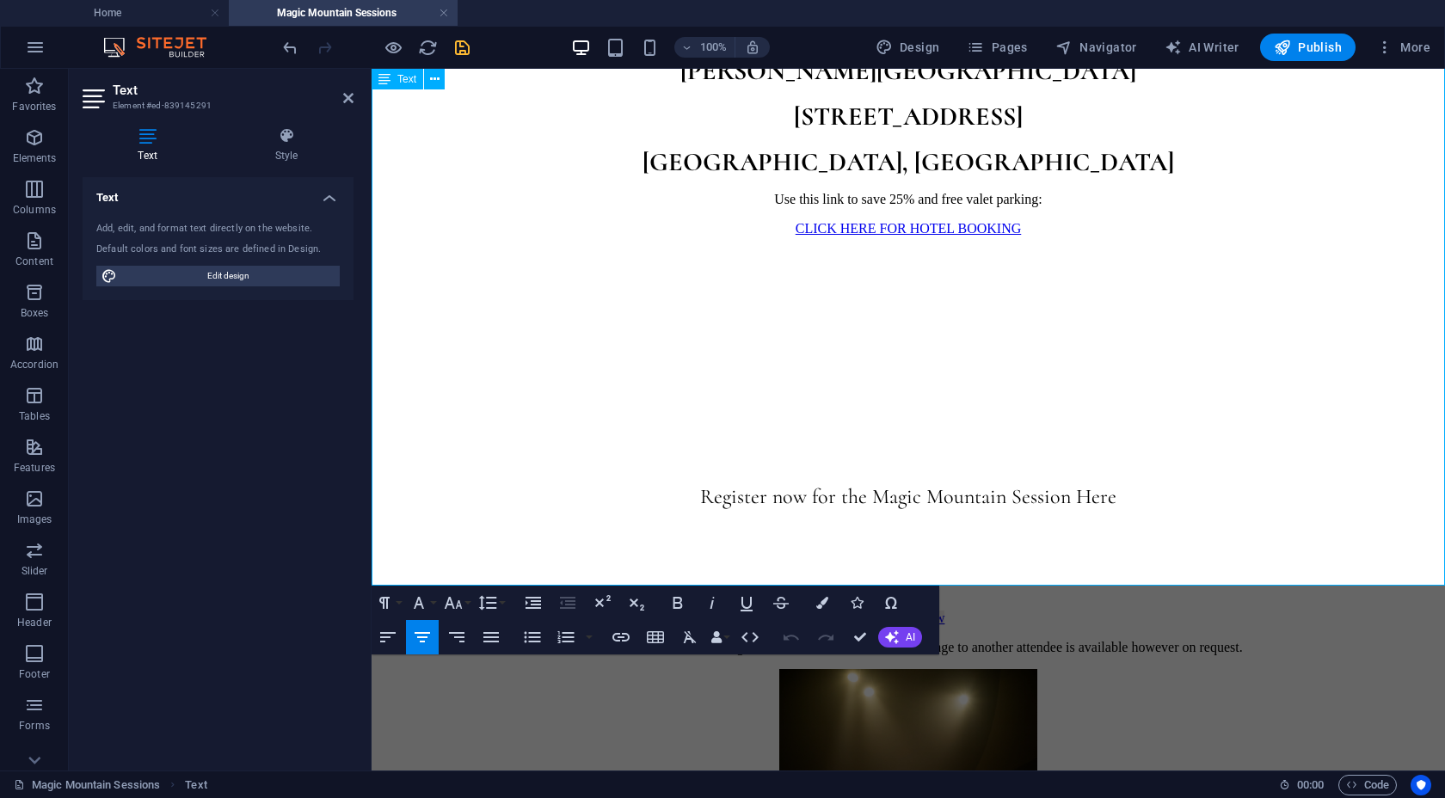
click at [701, 484] on span "Register now for the Magic Mountain Session Here" at bounding box center [908, 496] width 416 height 25
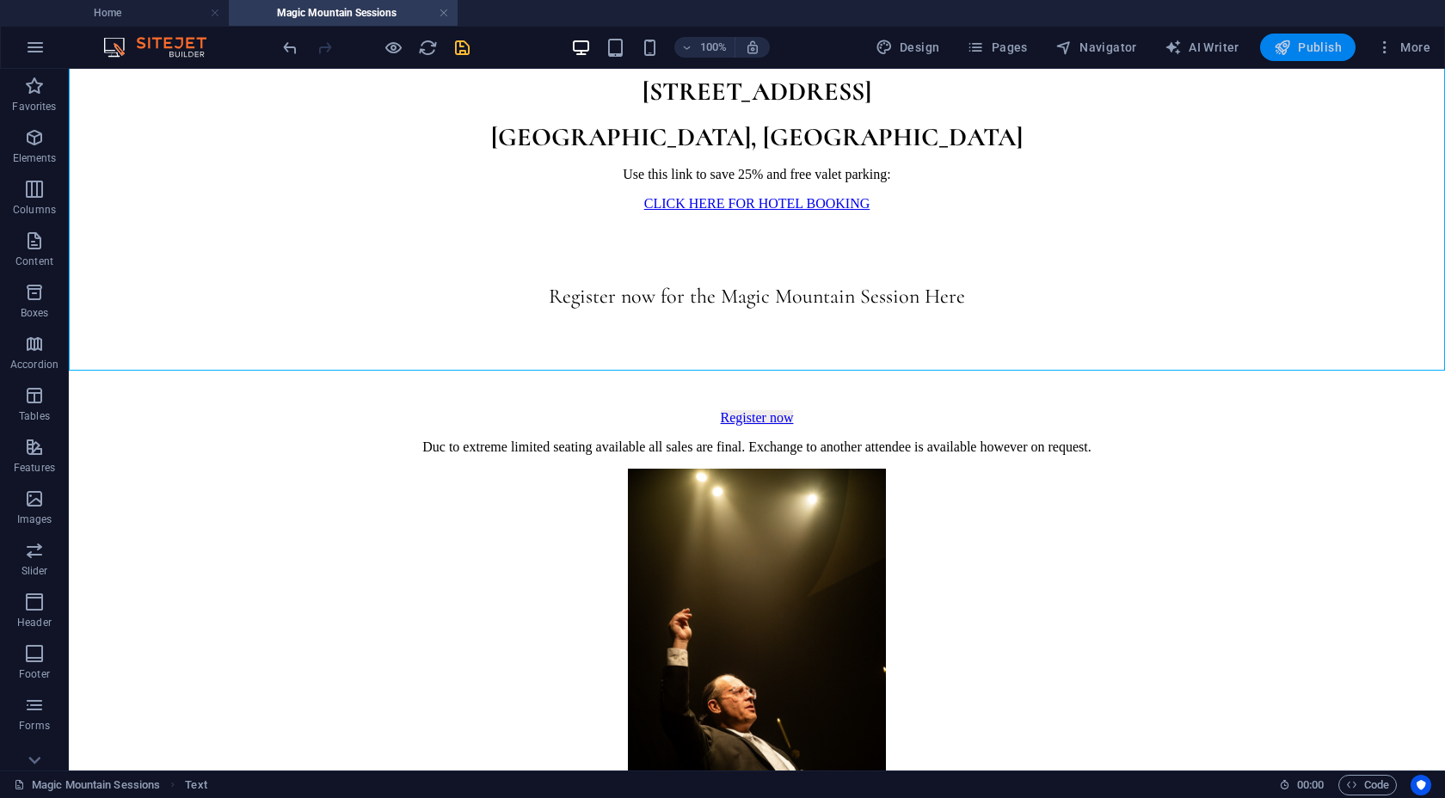
click at [1153, 49] on span "Publish" at bounding box center [1308, 47] width 68 height 17
